Goal: Find specific page/section: Find specific page/section

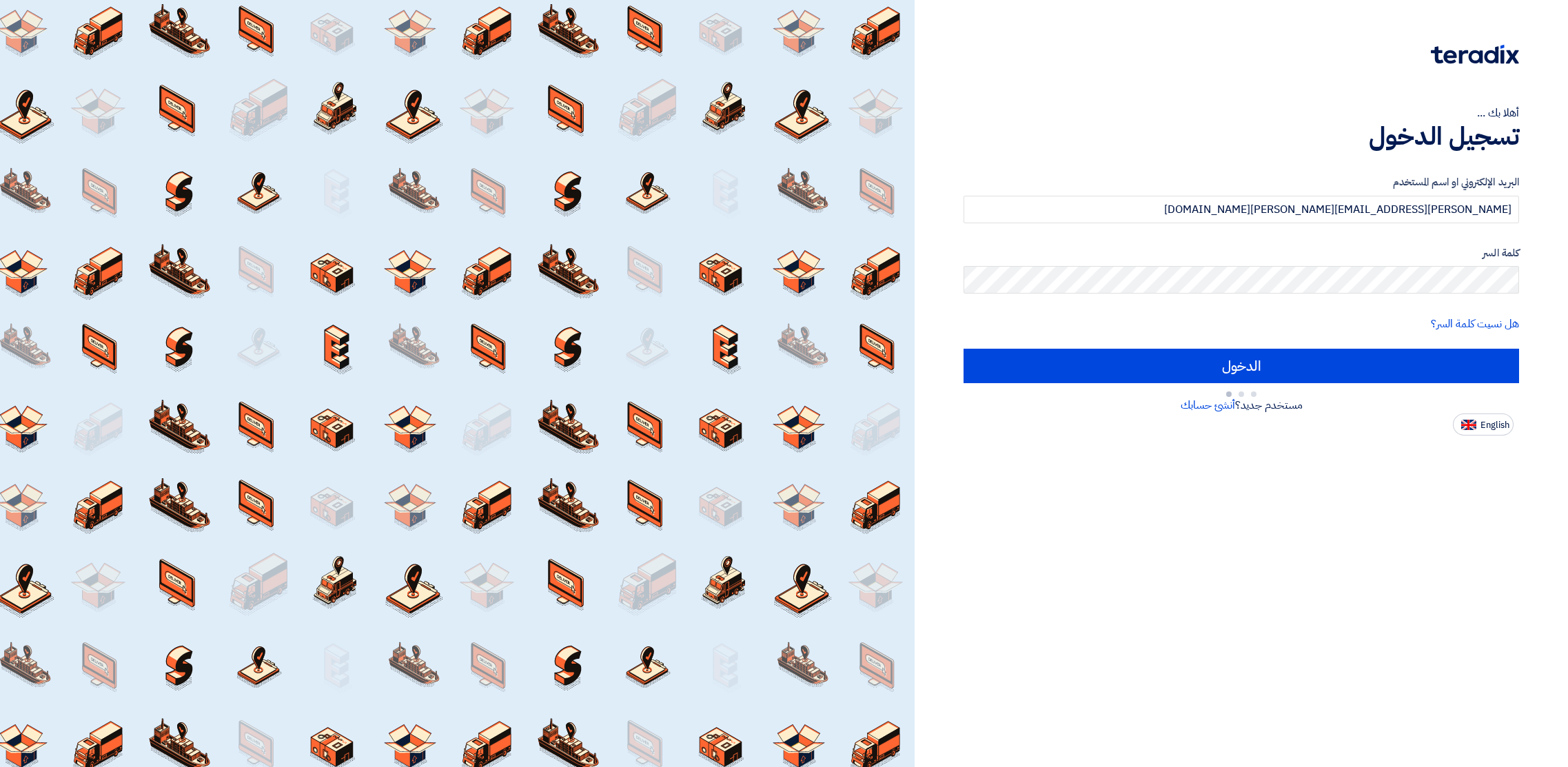
type input "Sign in"
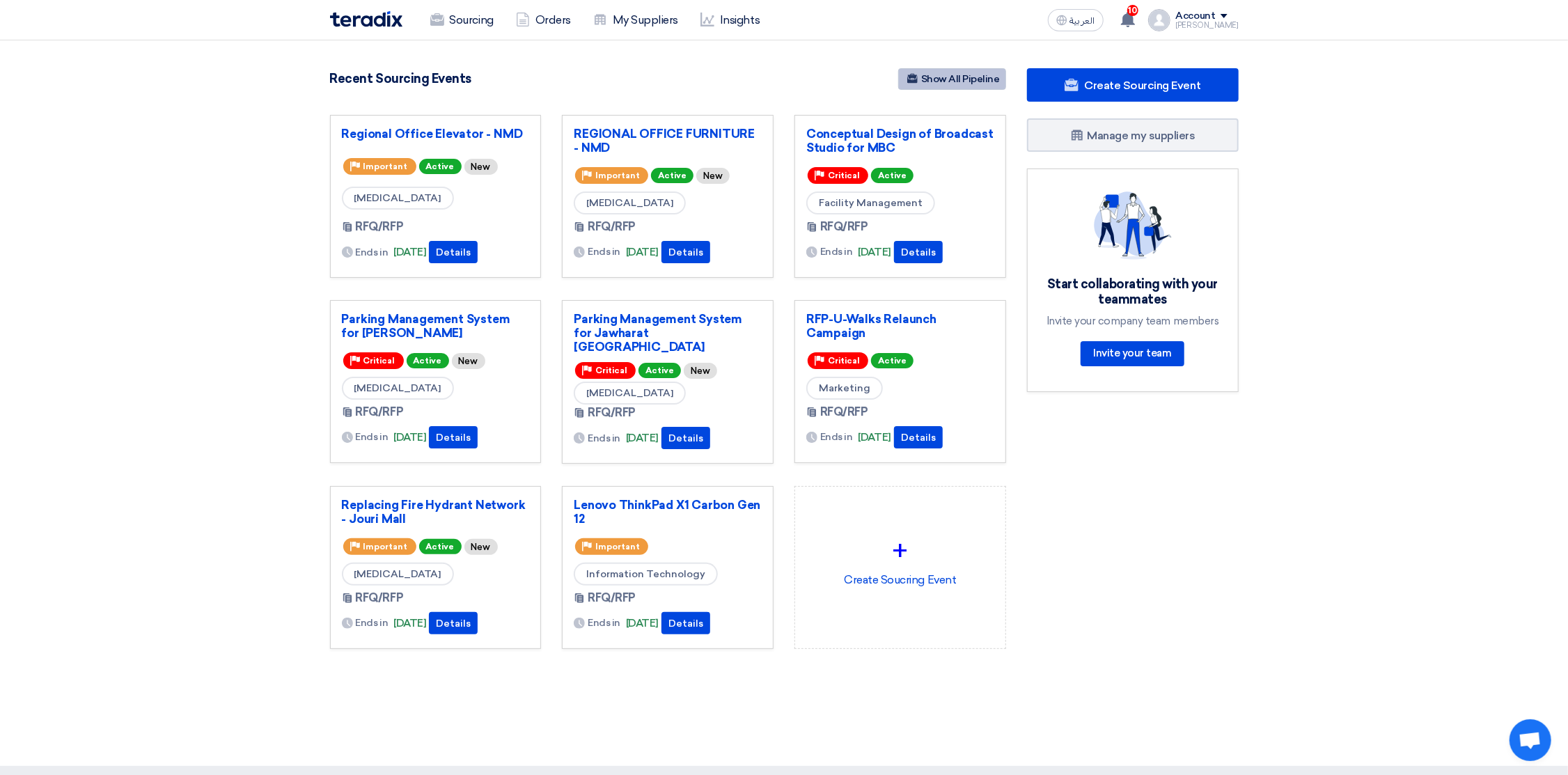
click at [949, 76] on link "Show All Pipeline" at bounding box center [951, 79] width 108 height 21
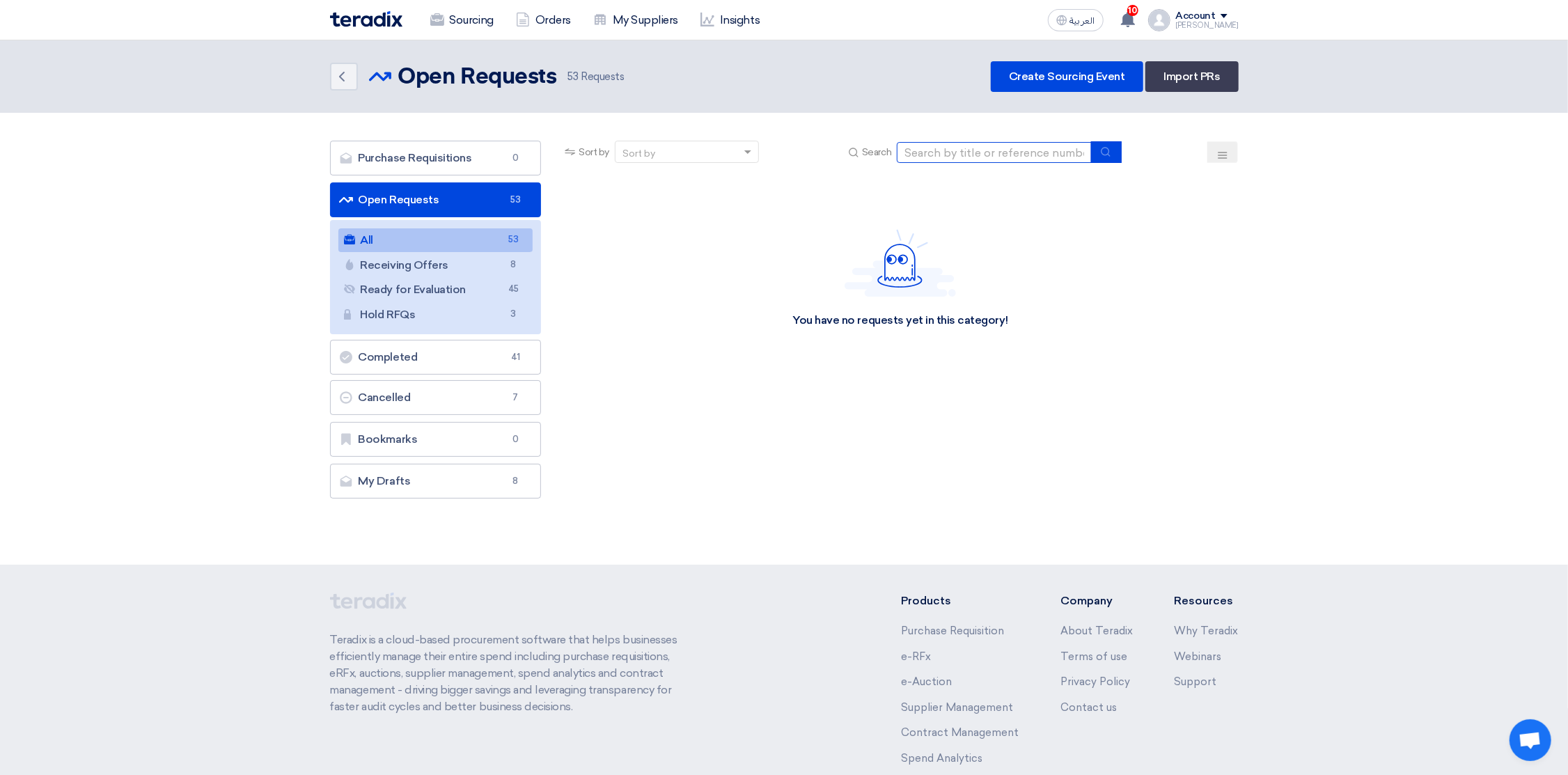
click at [951, 149] on input at bounding box center [994, 153] width 195 height 21
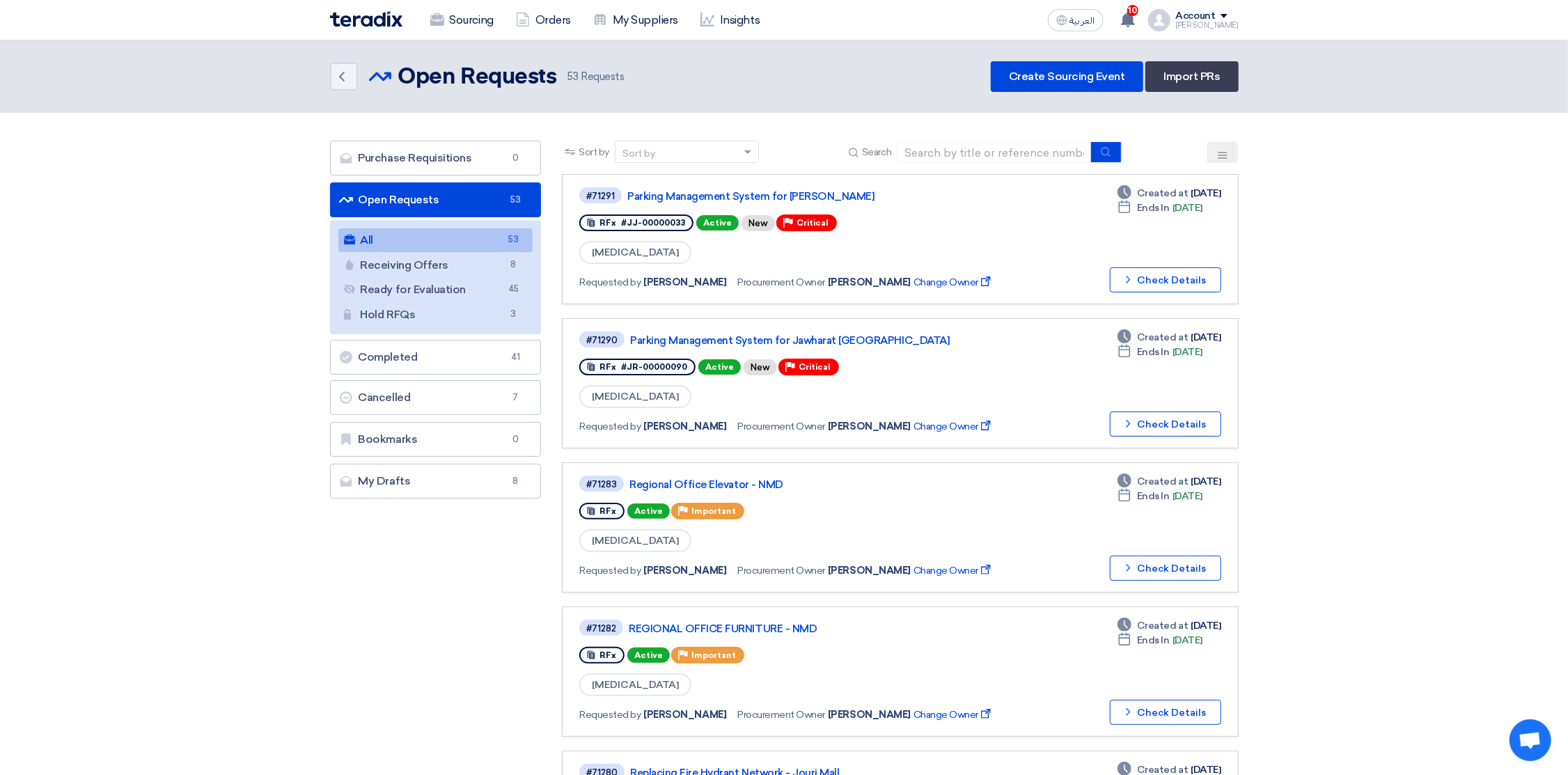
click at [1212, 149] on button at bounding box center [1223, 152] width 31 height 21
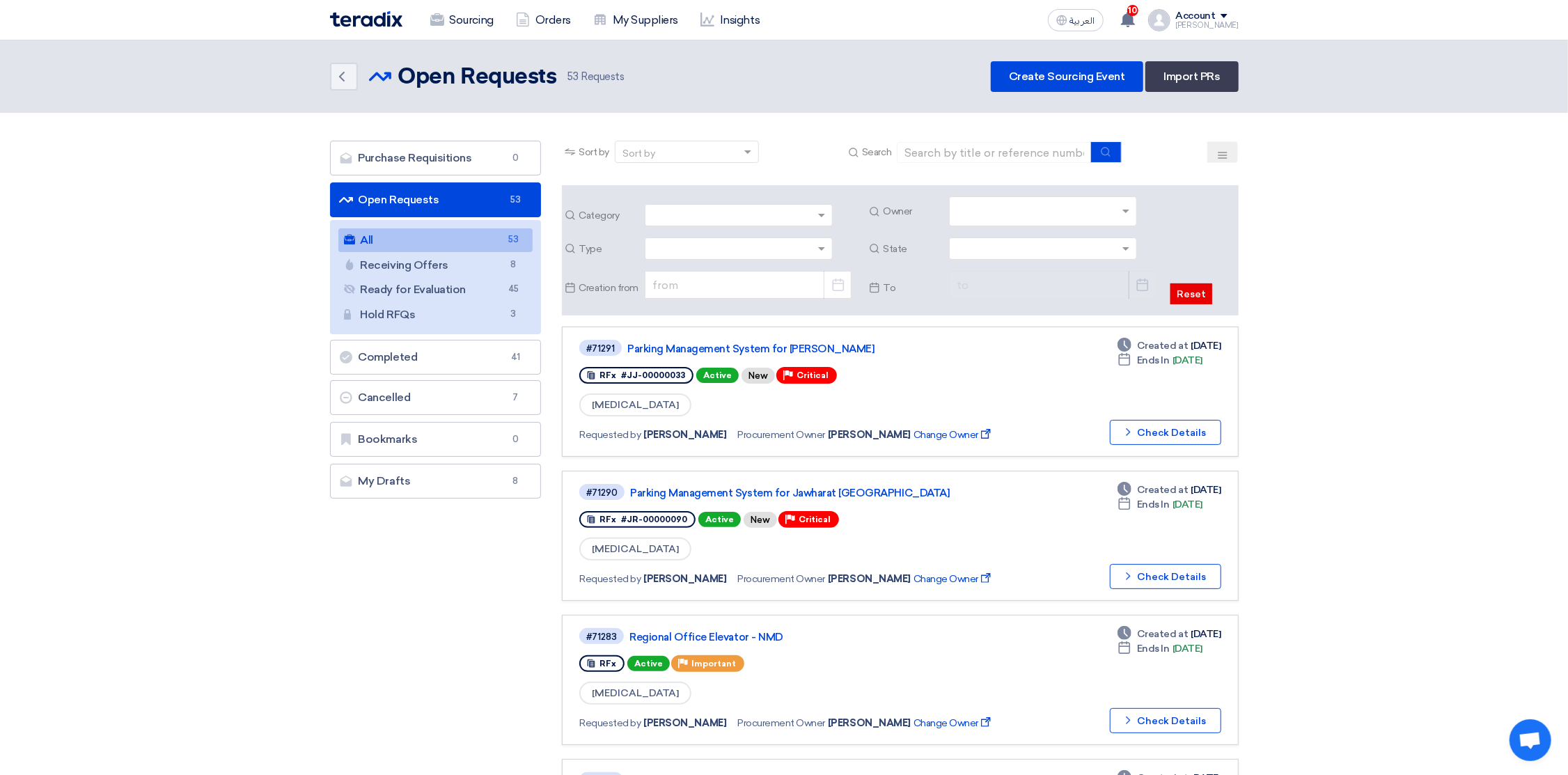
click at [1011, 202] on input "text" at bounding box center [1045, 213] width 176 height 23
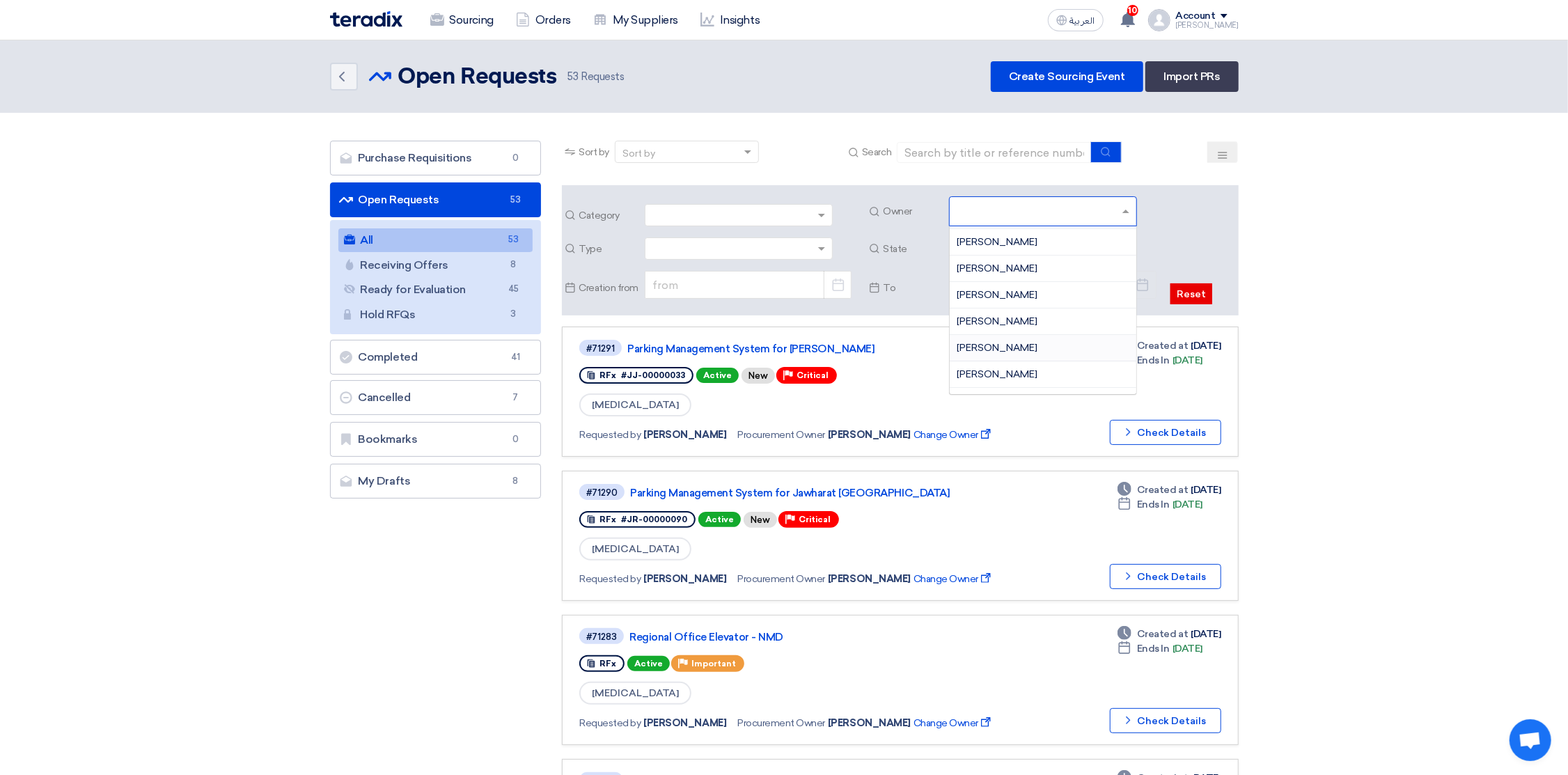
click at [980, 350] on span "[PERSON_NAME]" at bounding box center [997, 348] width 80 height 12
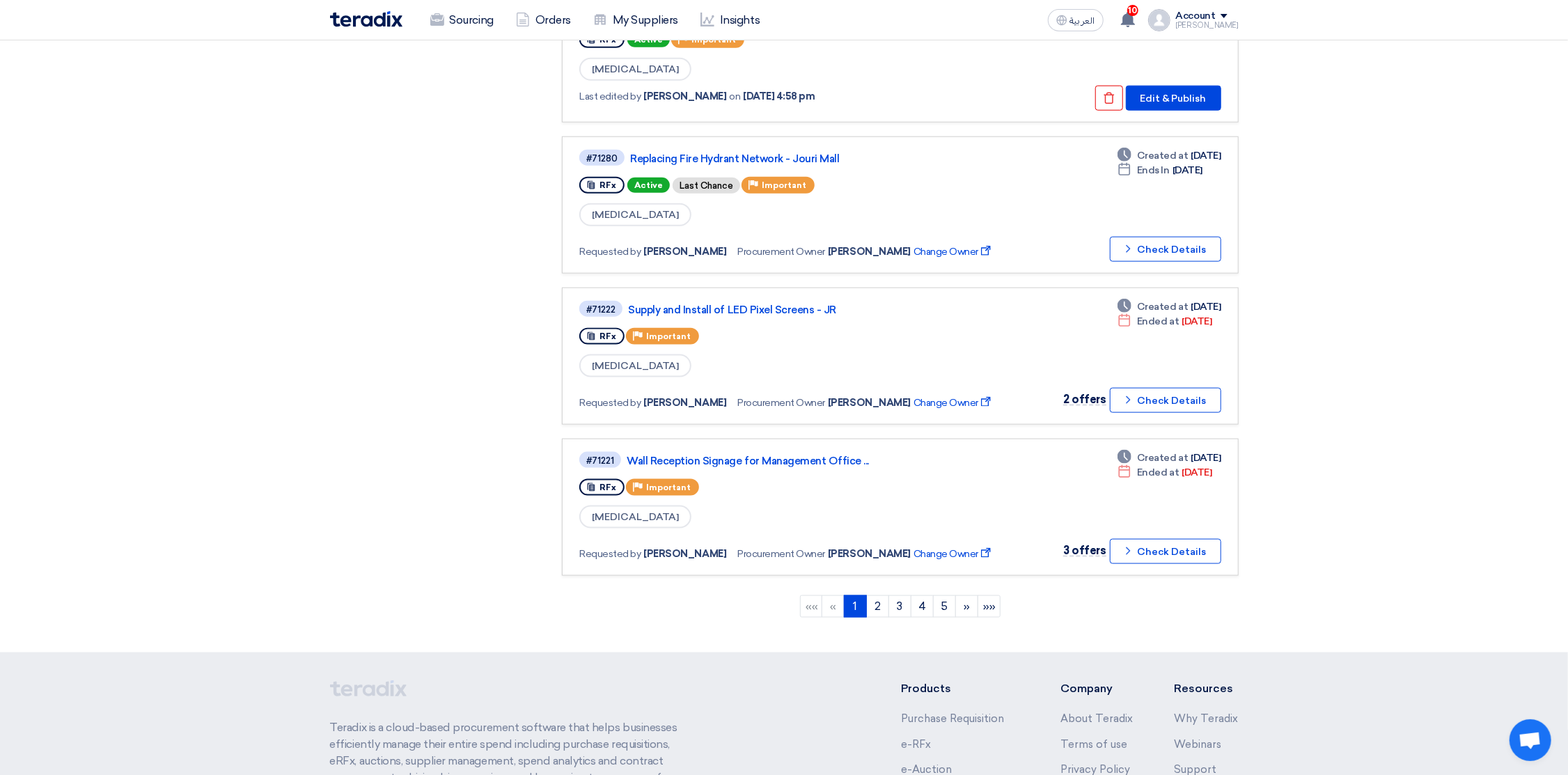
scroll to position [1253, 0]
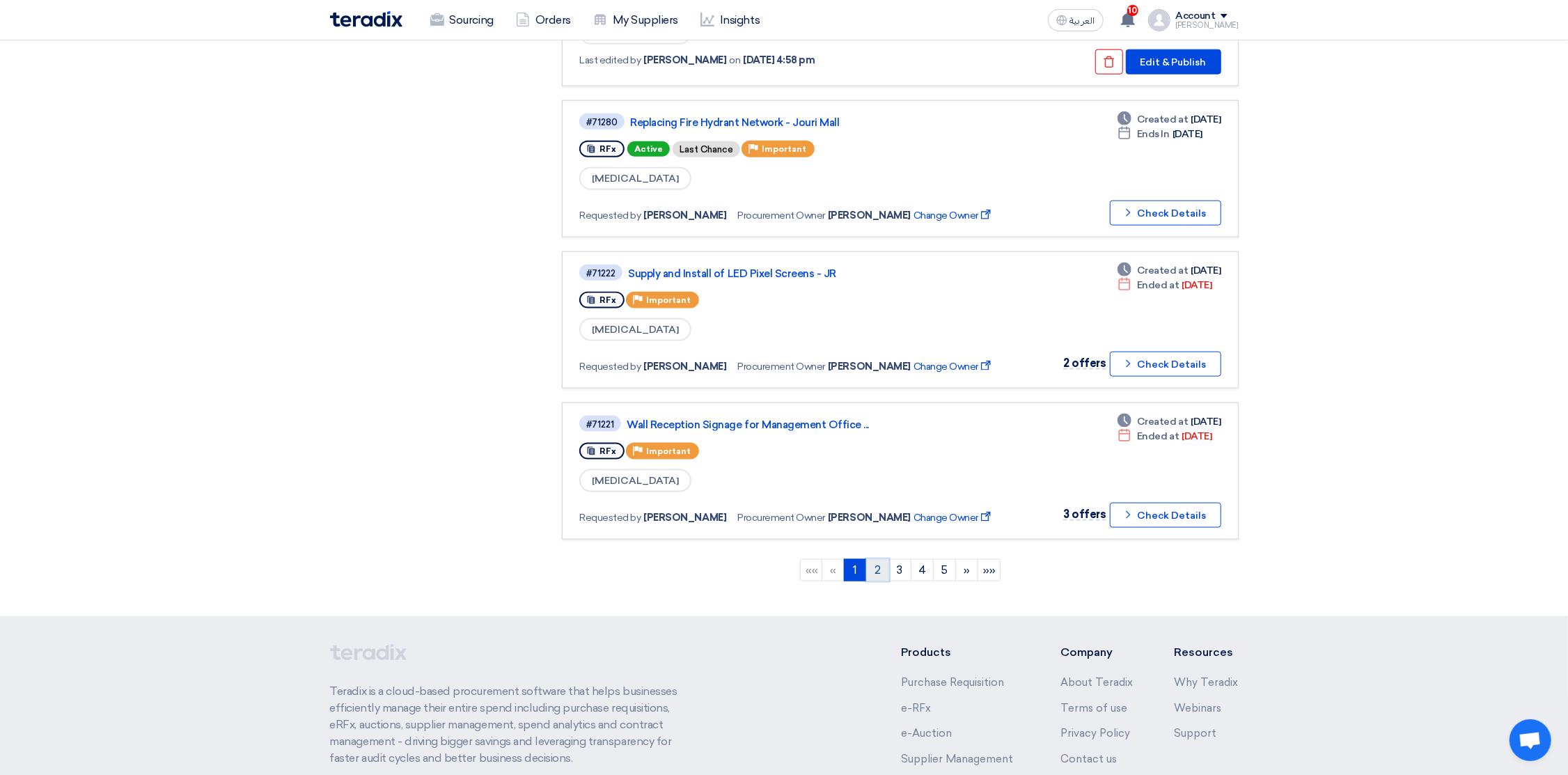
click at [874, 560] on link "2" at bounding box center [878, 570] width 23 height 22
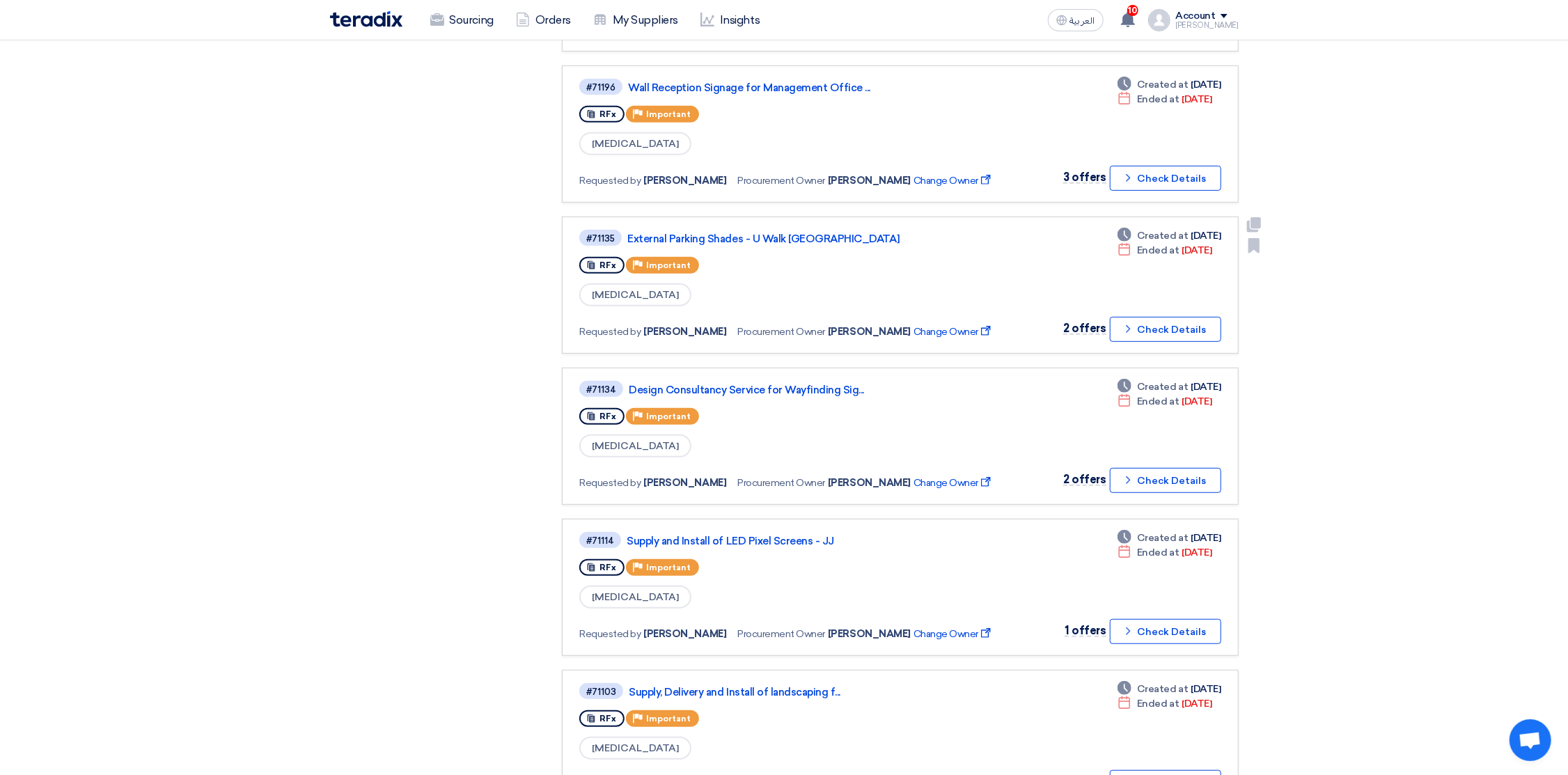
scroll to position [418, 0]
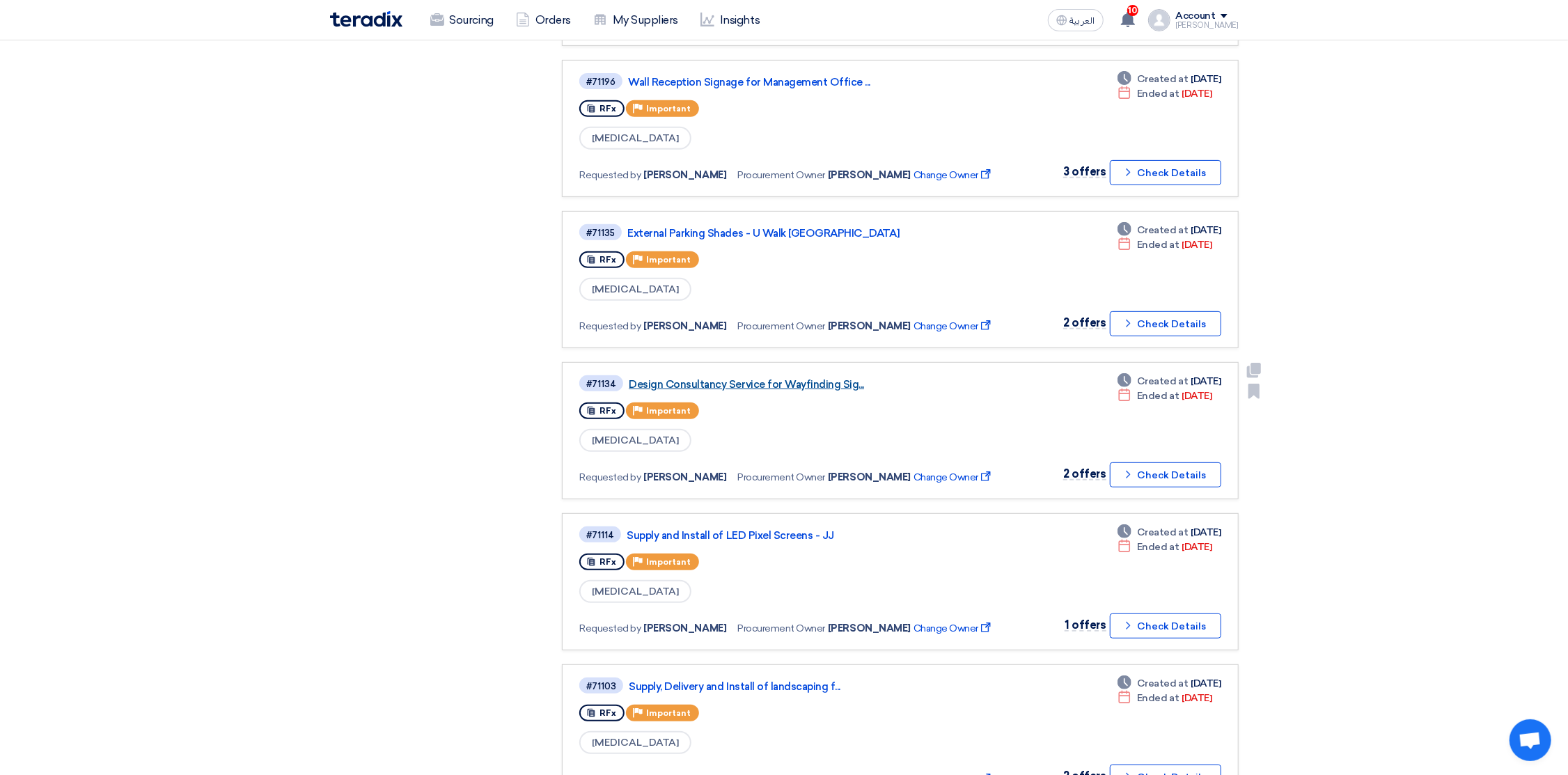
click at [751, 378] on link "Design Consultancy Service for Wayfinding Sig..." at bounding box center [803, 384] width 348 height 13
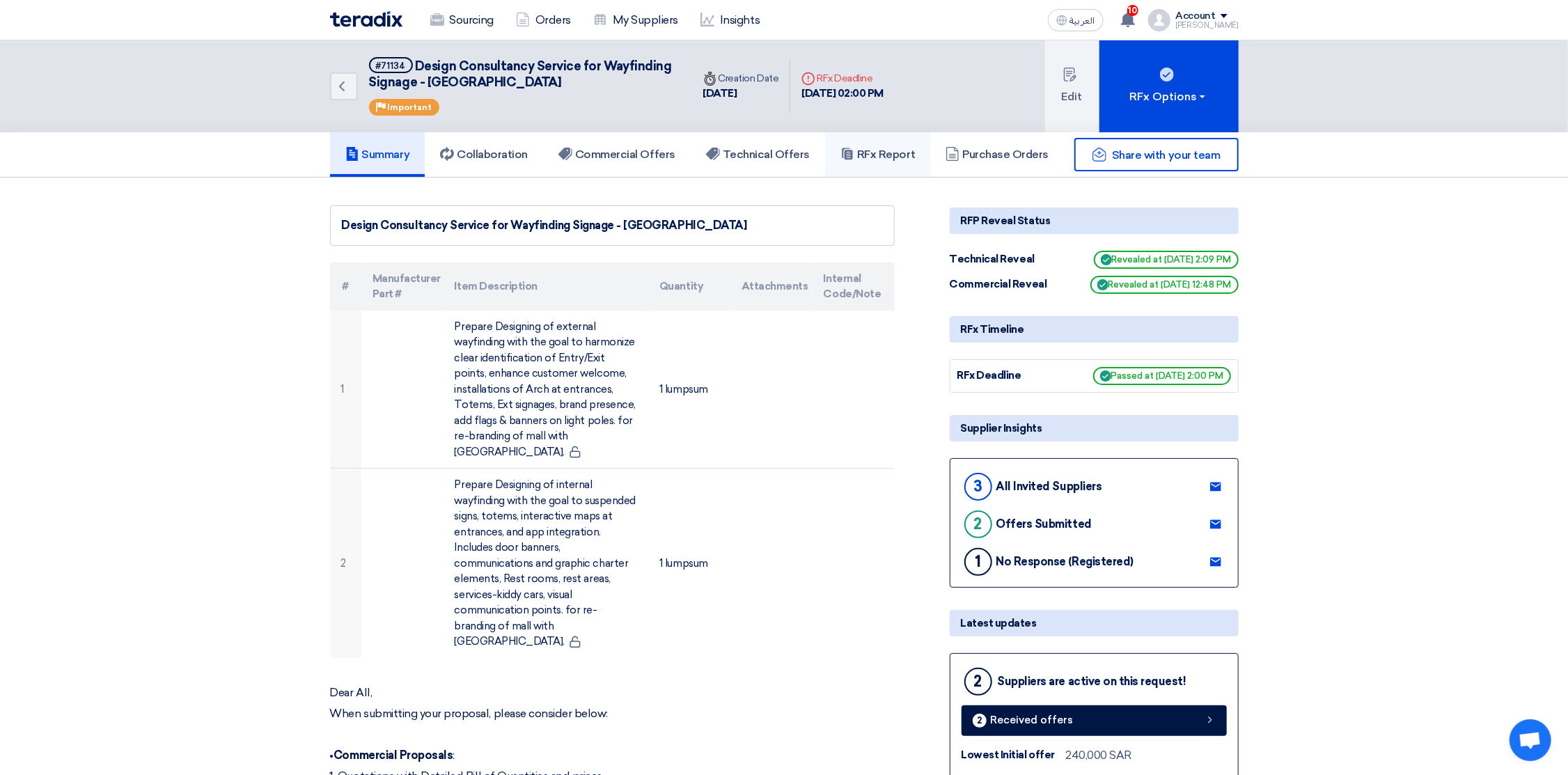
click at [889, 152] on h5 "RFx Report" at bounding box center [878, 154] width 75 height 14
